Goal: Transaction & Acquisition: Purchase product/service

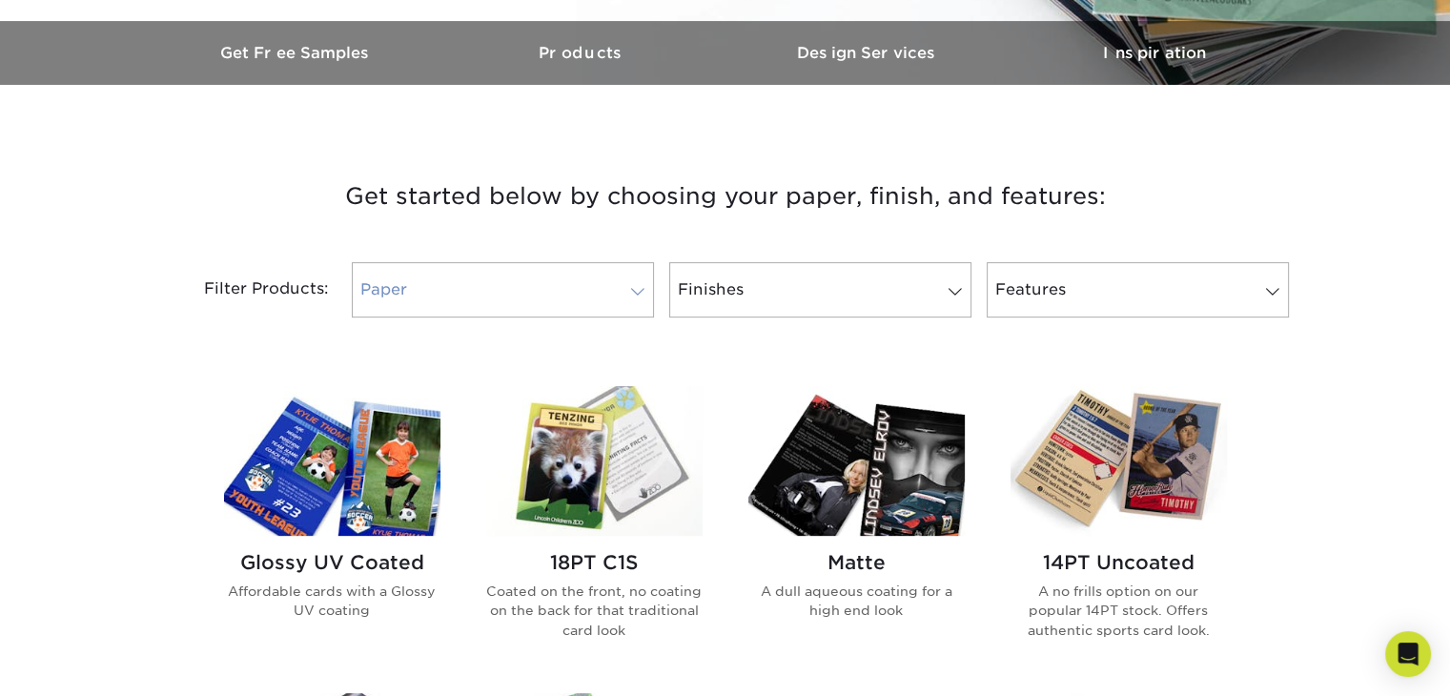
click at [430, 290] on link "Paper" at bounding box center [503, 289] width 302 height 55
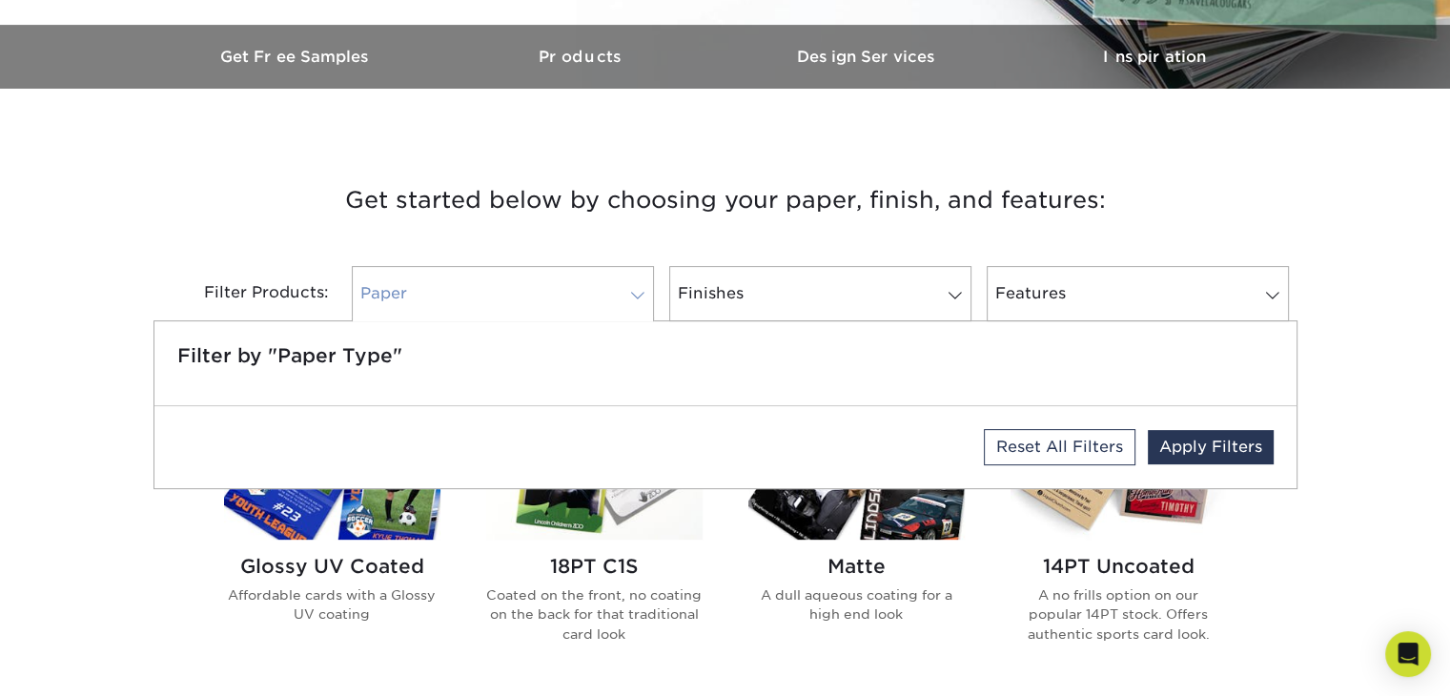
scroll to position [573, 0]
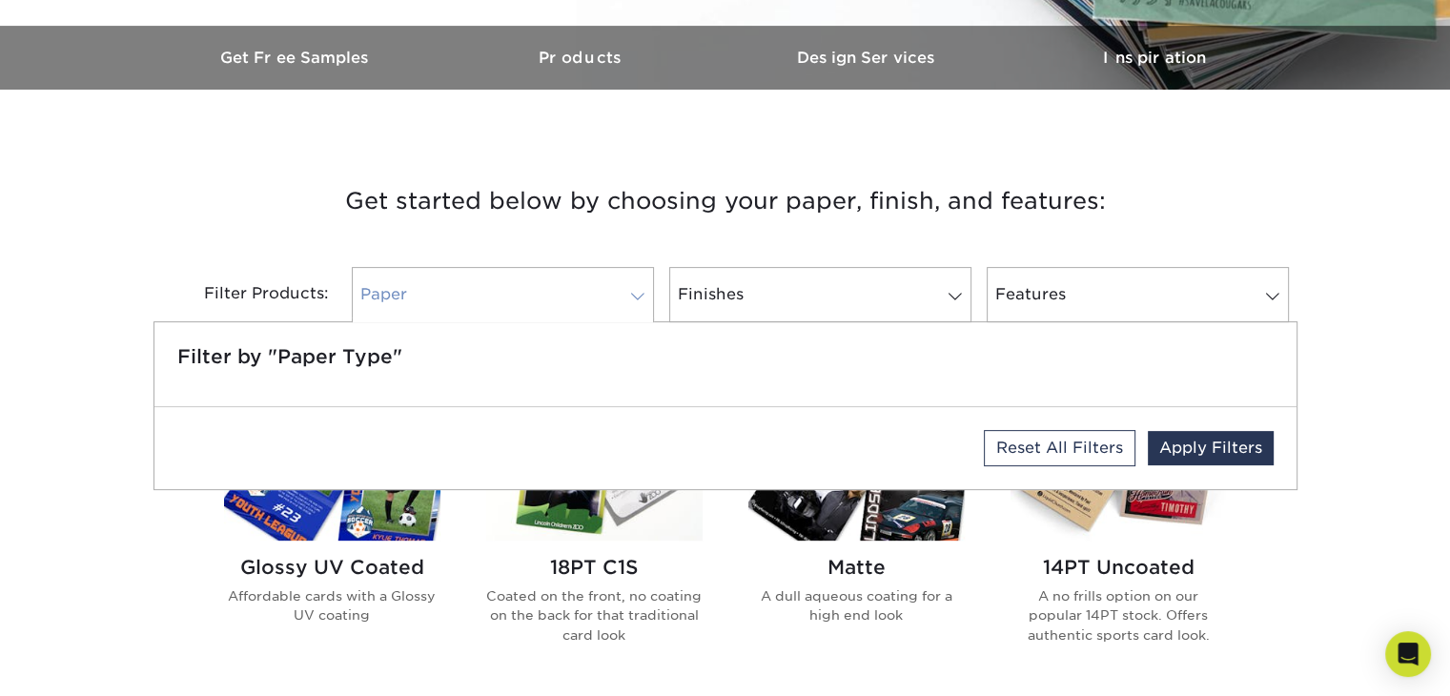
click at [430, 290] on link "Paper" at bounding box center [503, 294] width 302 height 55
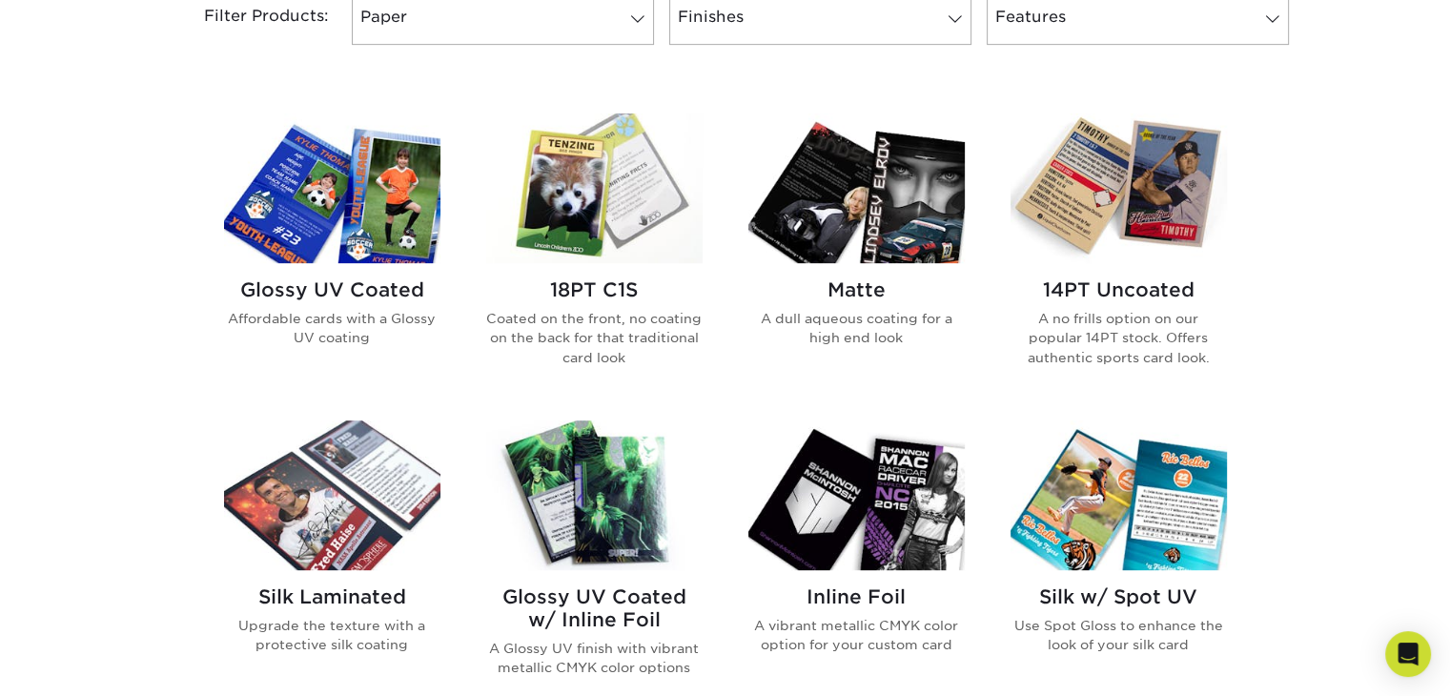
scroll to position [851, 0]
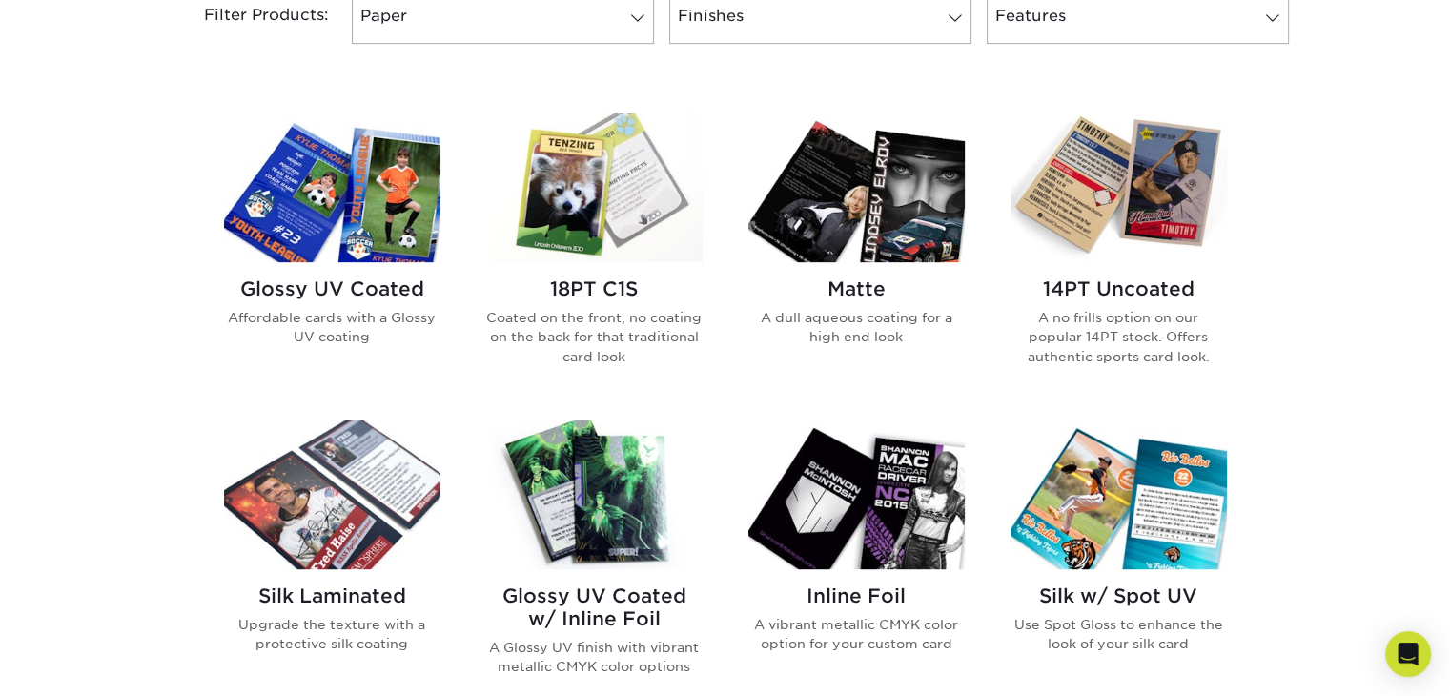
click at [353, 208] on img at bounding box center [332, 187] width 216 height 150
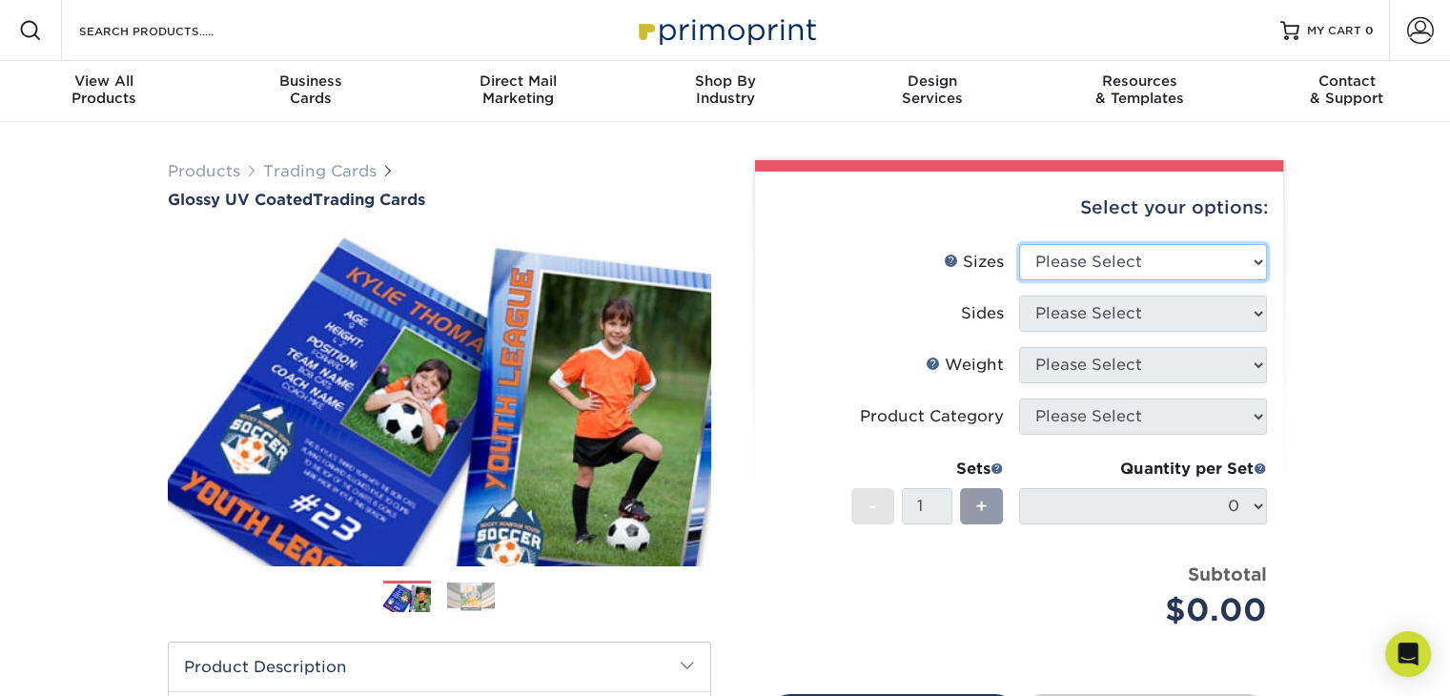
click at [1105, 256] on select "Please Select 2.5" x 3.5"" at bounding box center [1143, 262] width 248 height 36
select select "2.50x3.50"
click at [1019, 244] on select "Please Select 2.5" x 3.5"" at bounding box center [1143, 262] width 248 height 36
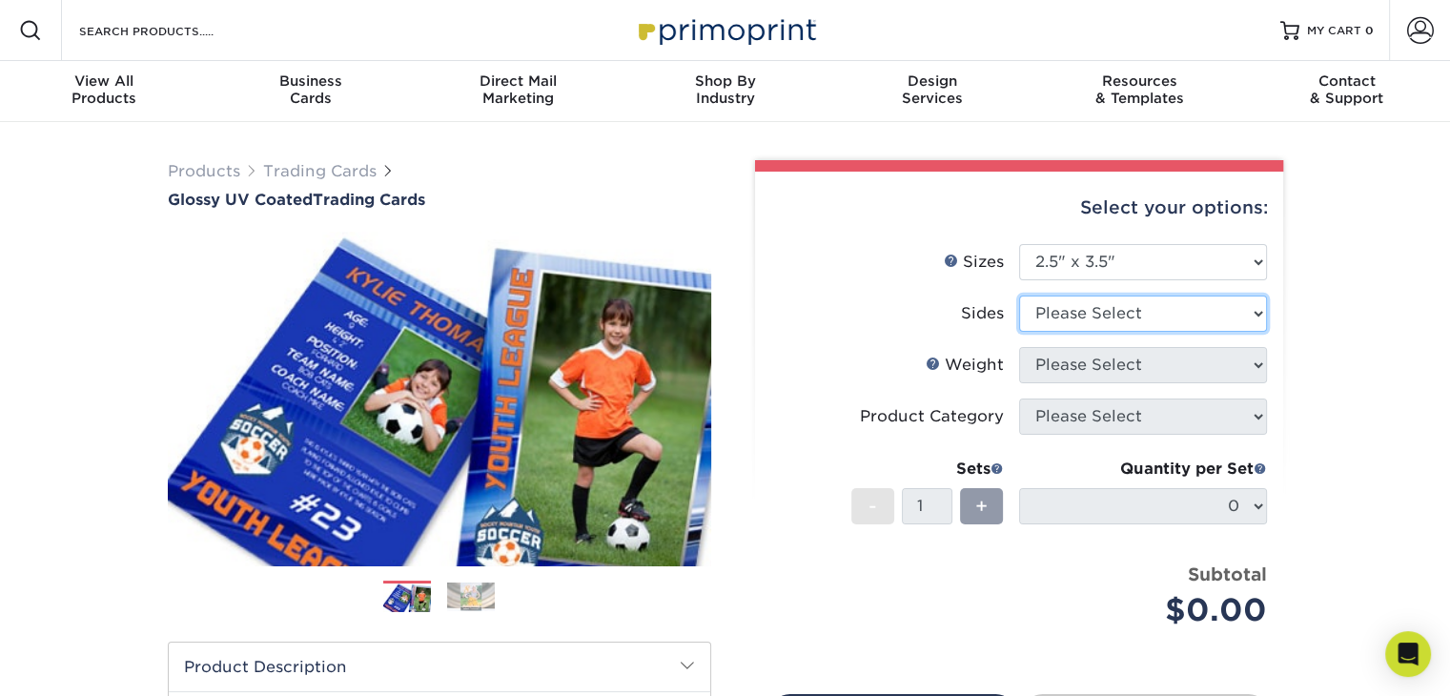
click at [1114, 313] on select "Please Select Print Both Sides Print Front Only" at bounding box center [1143, 314] width 248 height 36
select select "13abbda7-1d64-4f25-8bb2-c179b224825d"
click at [1019, 296] on select "Please Select Print Both Sides Print Front Only" at bounding box center [1143, 314] width 248 height 36
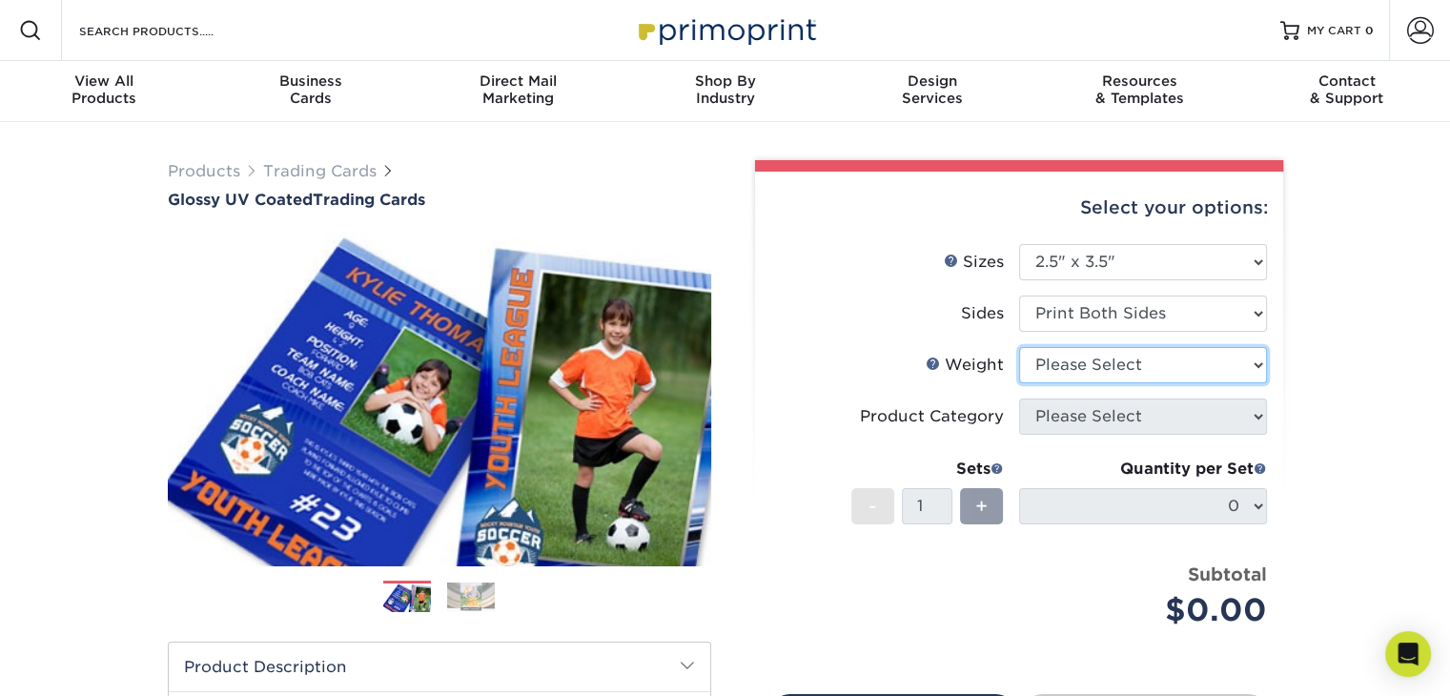
click at [1092, 367] on select "Please Select 16PT 14PT 18PT C1S" at bounding box center [1143, 365] width 248 height 36
select select "18PTC1S"
click at [1019, 347] on select "Please Select 16PT 14PT 18PT C1S" at bounding box center [1143, 365] width 248 height 36
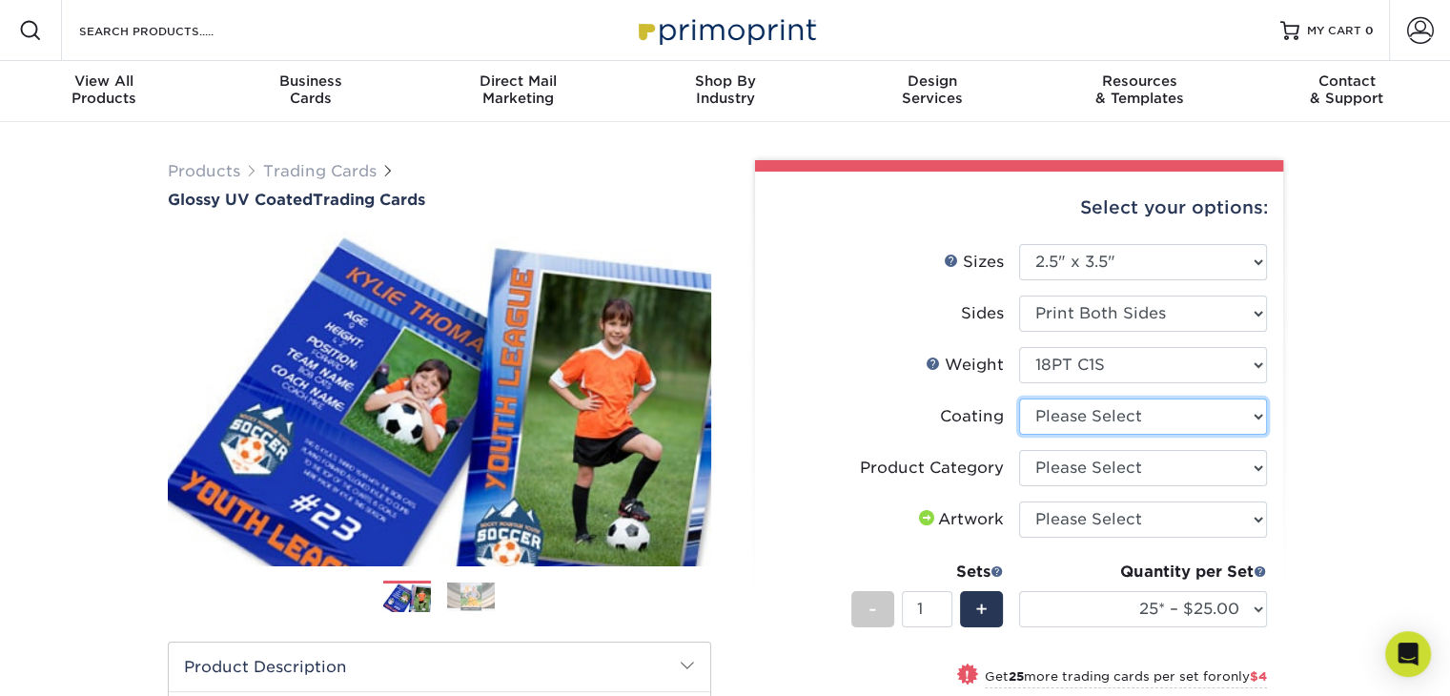
click at [1053, 416] on select at bounding box center [1143, 417] width 248 height 36
select select "1e8116af-acfc-44b1-83dc-8181aa338834"
click at [1019, 399] on select at bounding box center [1143, 417] width 248 height 36
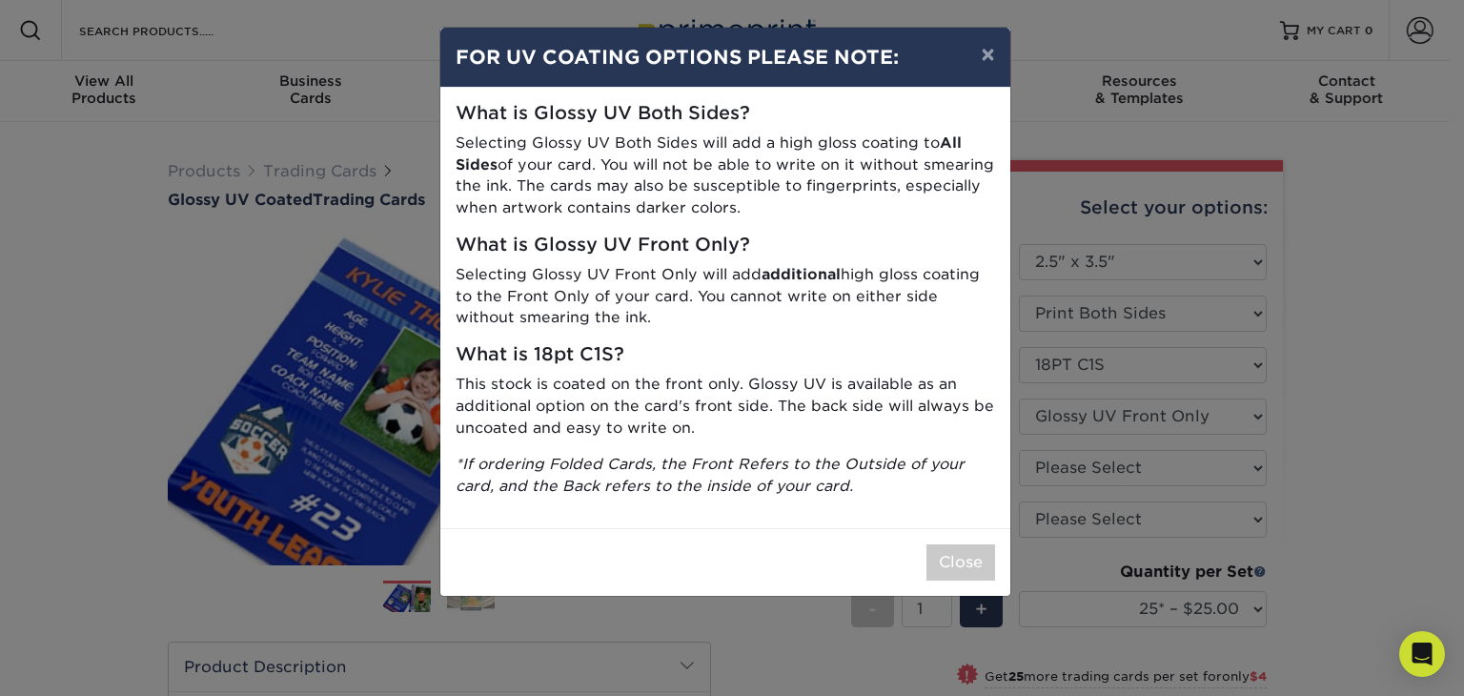
click at [1218, 291] on div "× FOR UV COATING OPTIONS PLEASE NOTE: What is Glossy UV Both Sides? Selecting G…" at bounding box center [732, 348] width 1464 height 696
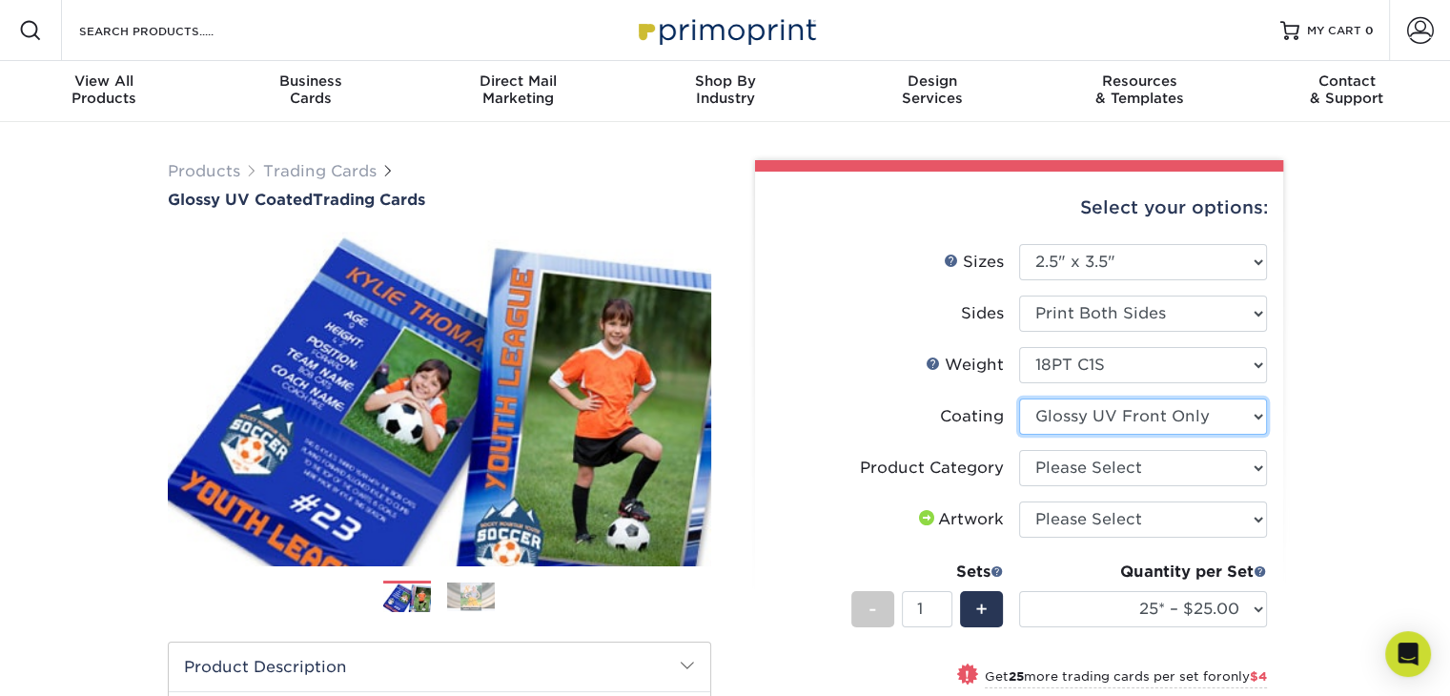
click at [1115, 420] on select at bounding box center [1143, 417] width 248 height 36
click at [1384, 453] on div "Products Trading Cards Glossy UV Coated Trading Cards Previous Next /" at bounding box center [725, 631] width 1450 height 1018
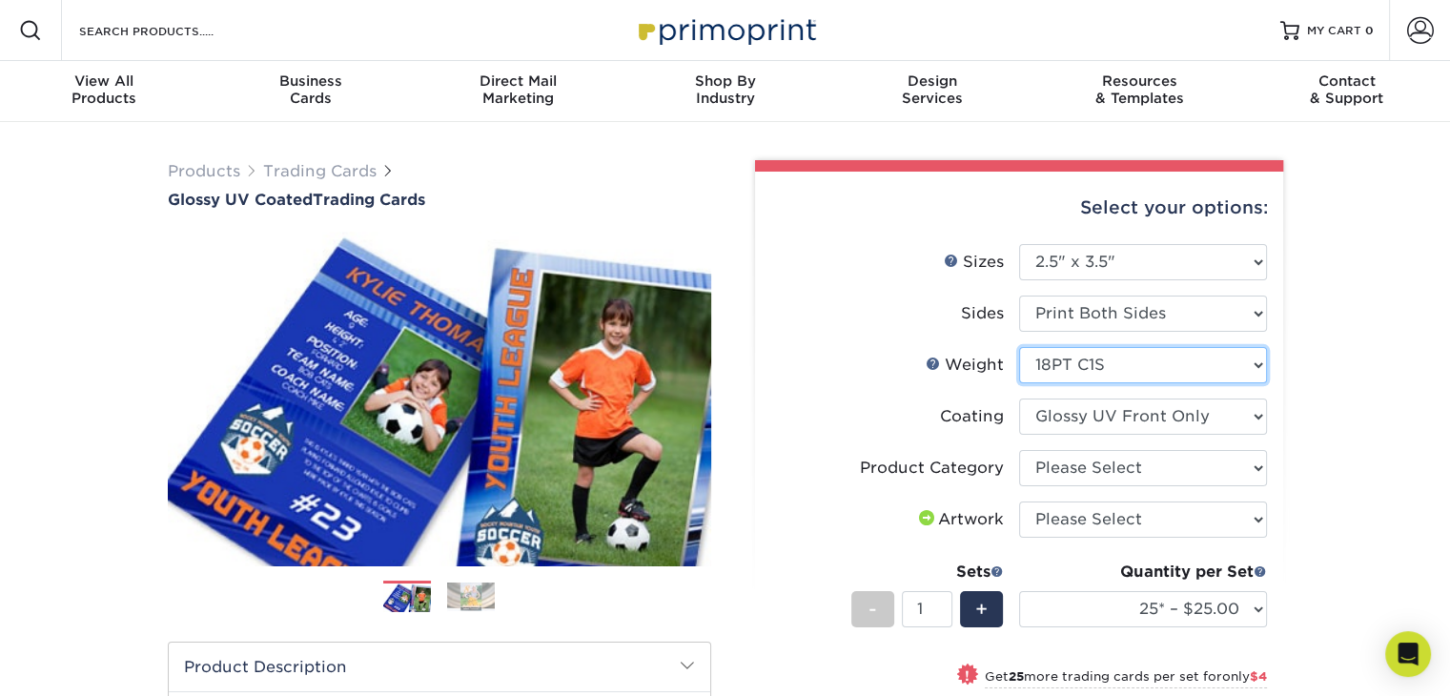
click at [1091, 371] on select "Please Select 16PT 14PT 18PT C1S" at bounding box center [1143, 365] width 248 height 36
select select "16PT"
click at [1019, 347] on select "Please Select 16PT 14PT 18PT C1S" at bounding box center [1143, 365] width 248 height 36
select select
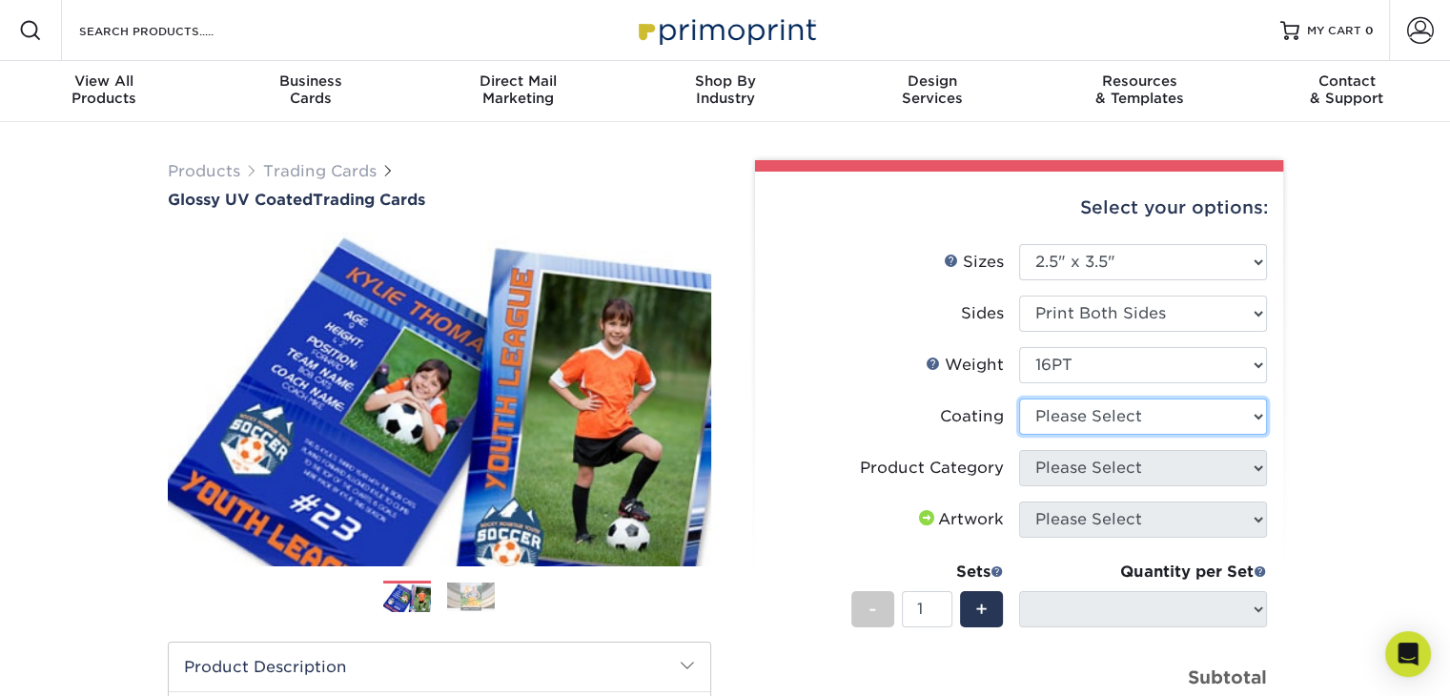
click at [1091, 417] on select at bounding box center [1143, 417] width 248 height 36
select select "ae367451-b2b8-45df-a344-0f05b6a12993"
click at [1019, 399] on select at bounding box center [1143, 417] width 248 height 36
select select "-1"
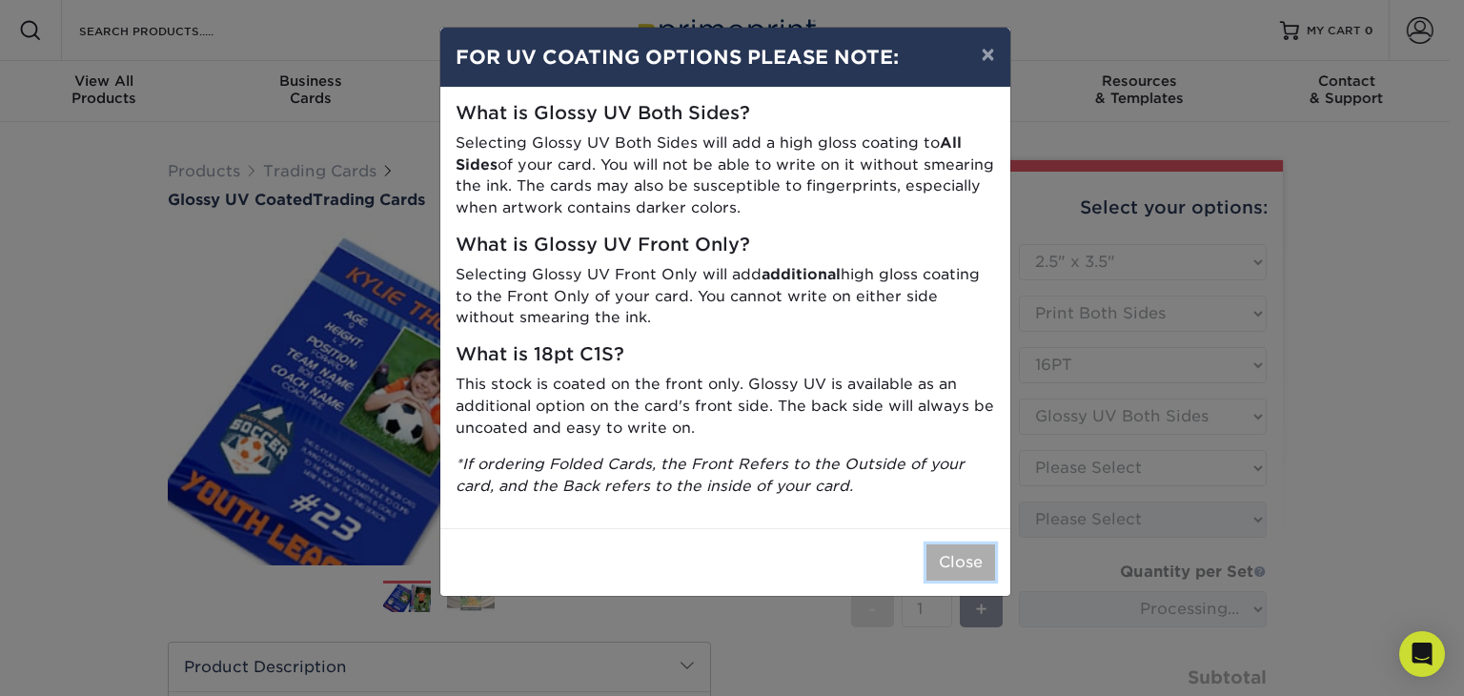
click at [969, 544] on button "Close" at bounding box center [961, 562] width 69 height 36
